Goal: Find specific page/section: Find specific page/section

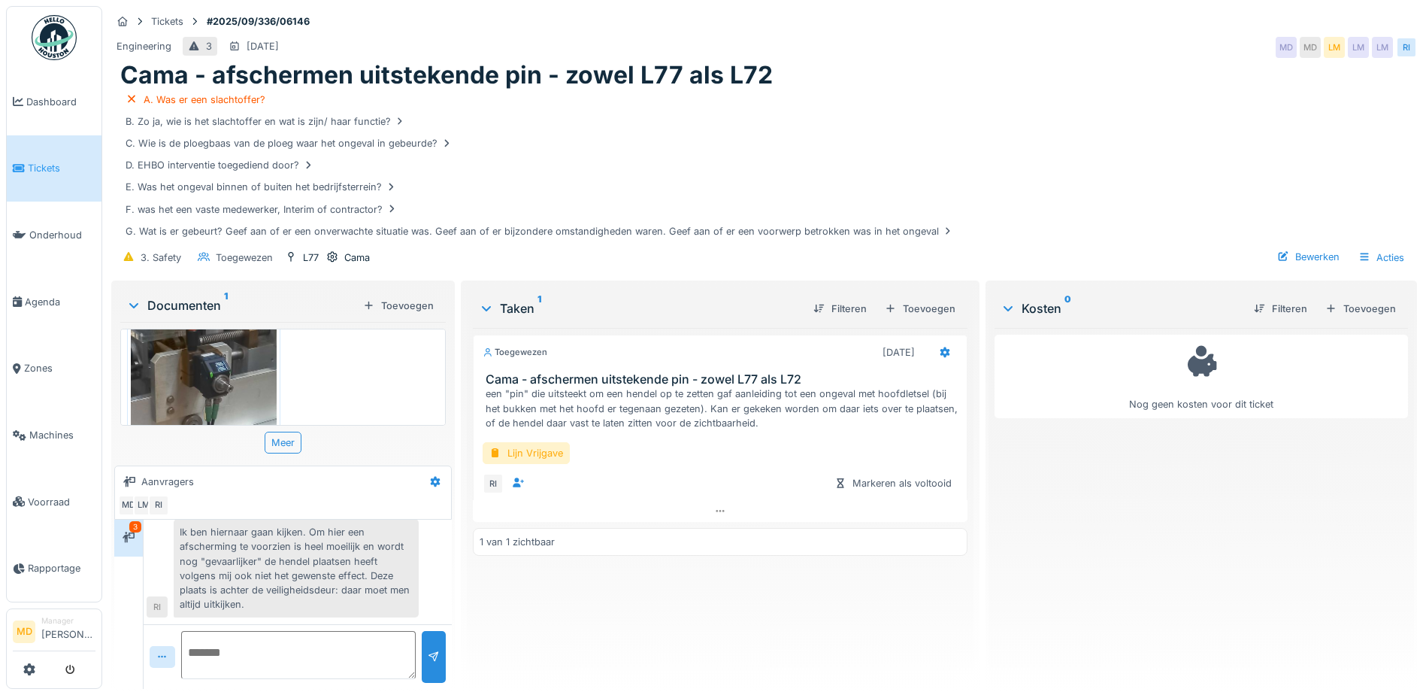
scroll to position [60, 0]
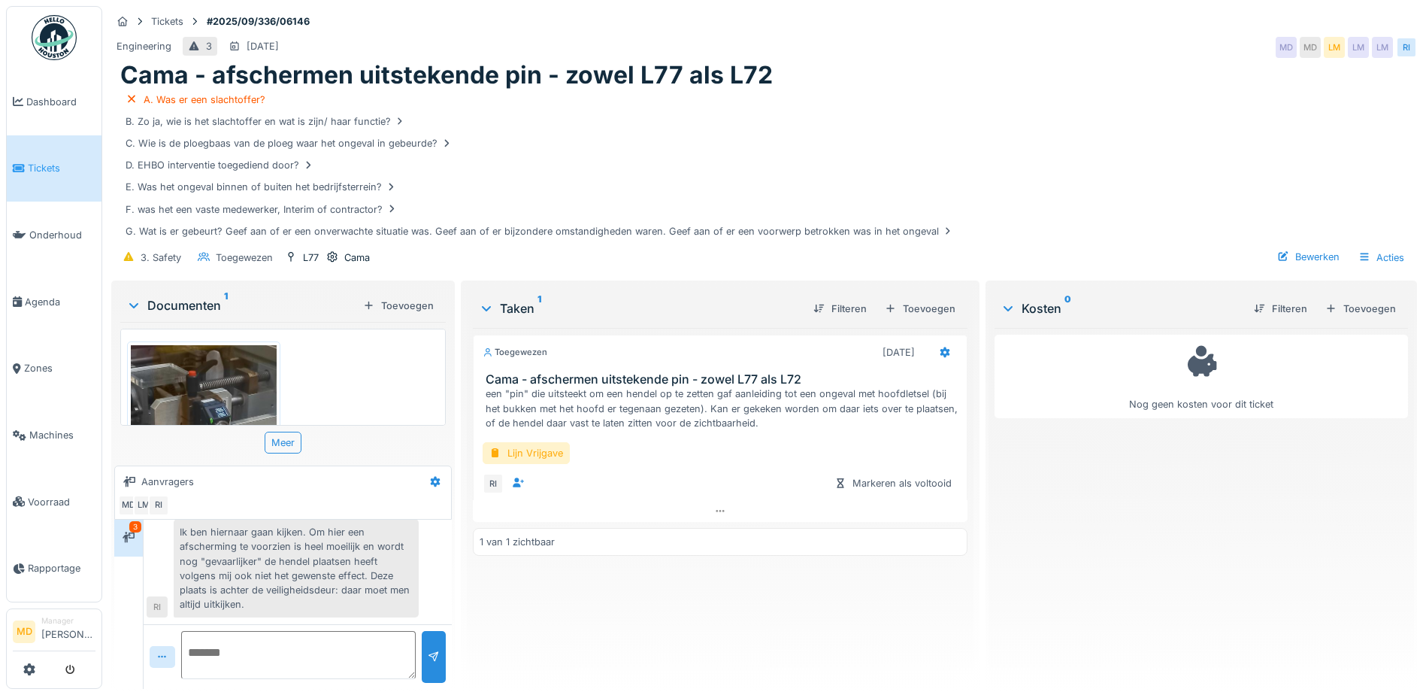
scroll to position [11, 0]
